Goal: Task Accomplishment & Management: Use online tool/utility

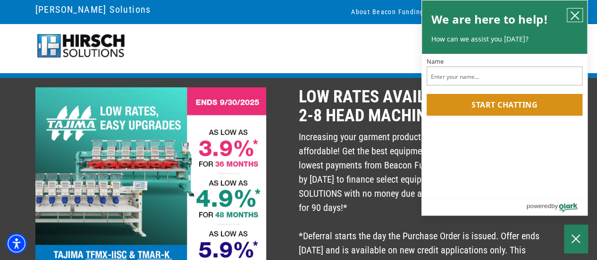
click at [574, 13] on icon "close chatbox" at bounding box center [574, 15] width 9 height 9
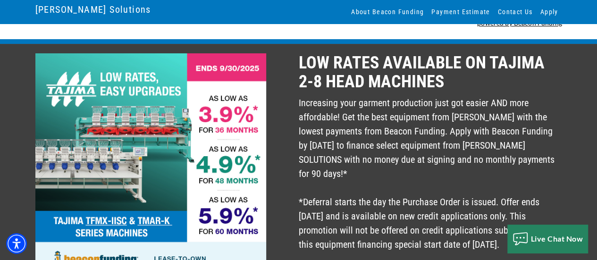
scroll to position [47, 0]
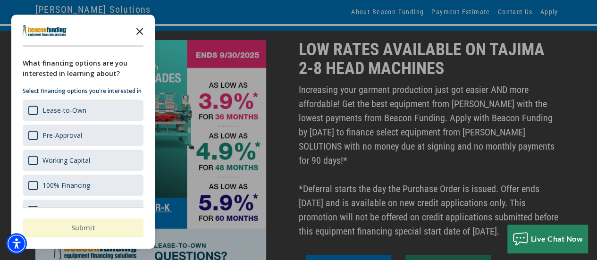
click at [141, 29] on icon "Close the survey" at bounding box center [139, 30] width 19 height 19
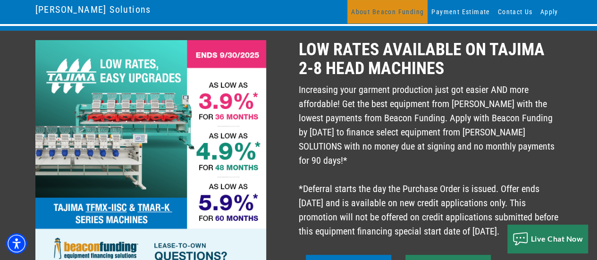
click at [411, 12] on link "About Beacon Funding" at bounding box center [387, 12] width 80 height 24
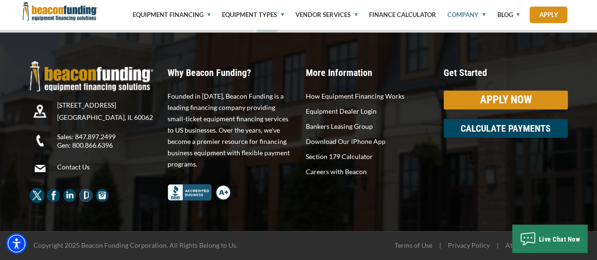
scroll to position [1826, 0]
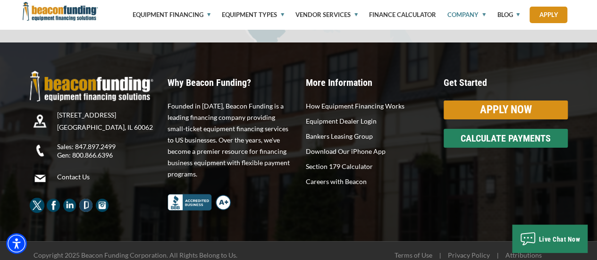
click at [510, 138] on div "CALCULATE PAYMENTS" at bounding box center [505, 138] width 124 height 19
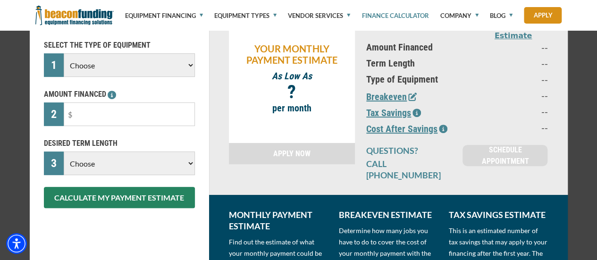
scroll to position [141, 0]
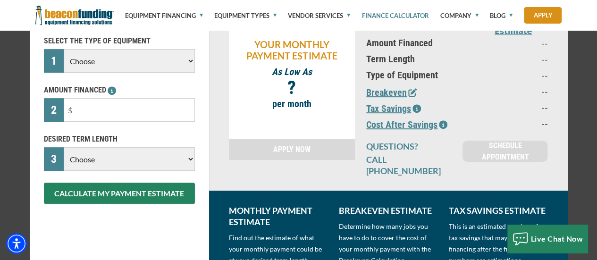
click at [188, 59] on select "Choose Backhoe Boom/Bucket Truck Chipper Commercial Mower Crane DTG/DTF Printin…" at bounding box center [129, 61] width 131 height 24
select select "1"
click at [64, 49] on select "Choose Backhoe Boom/Bucket Truck Chipper Commercial Mower Crane DTG/DTF Printin…" at bounding box center [129, 61] width 131 height 24
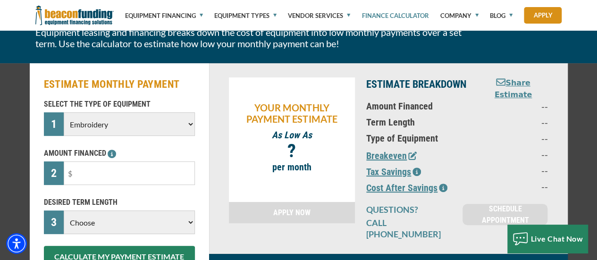
scroll to position [0, 0]
